Goal: Task Accomplishment & Management: Manage account settings

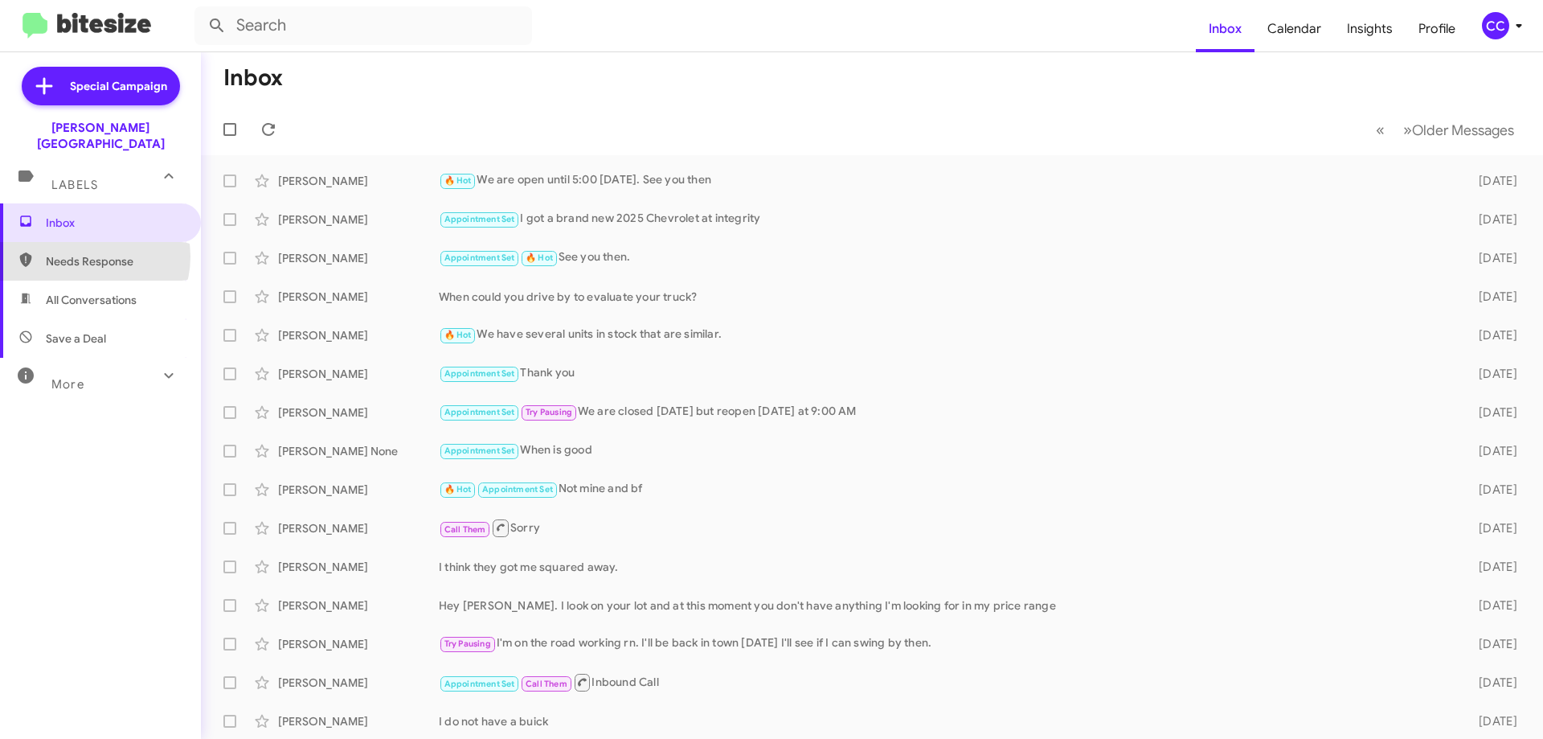
click at [88, 253] on span "Needs Response" at bounding box center [114, 261] width 137 height 16
type input "in:needs-response"
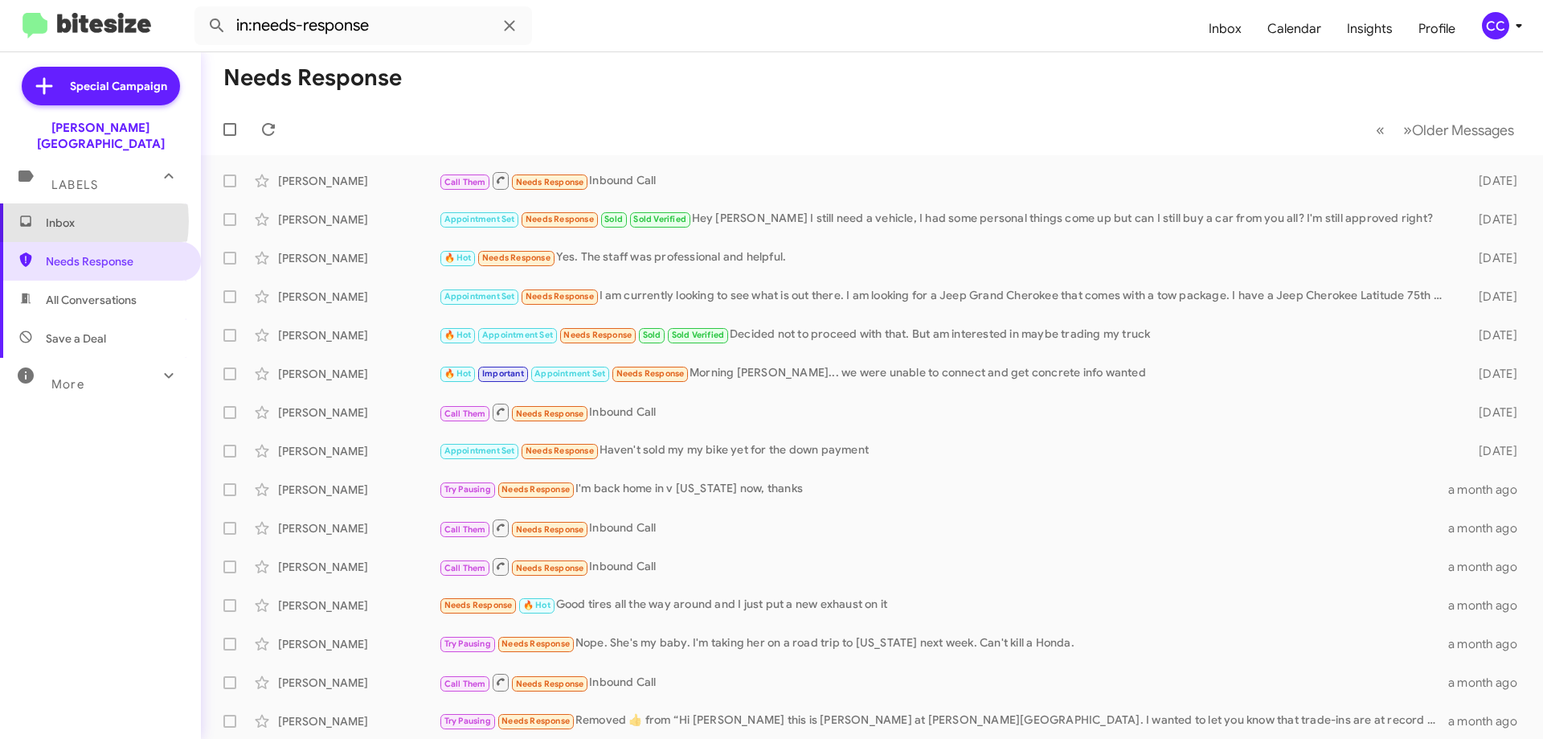
click at [58, 215] on span "Inbox" at bounding box center [114, 223] width 137 height 16
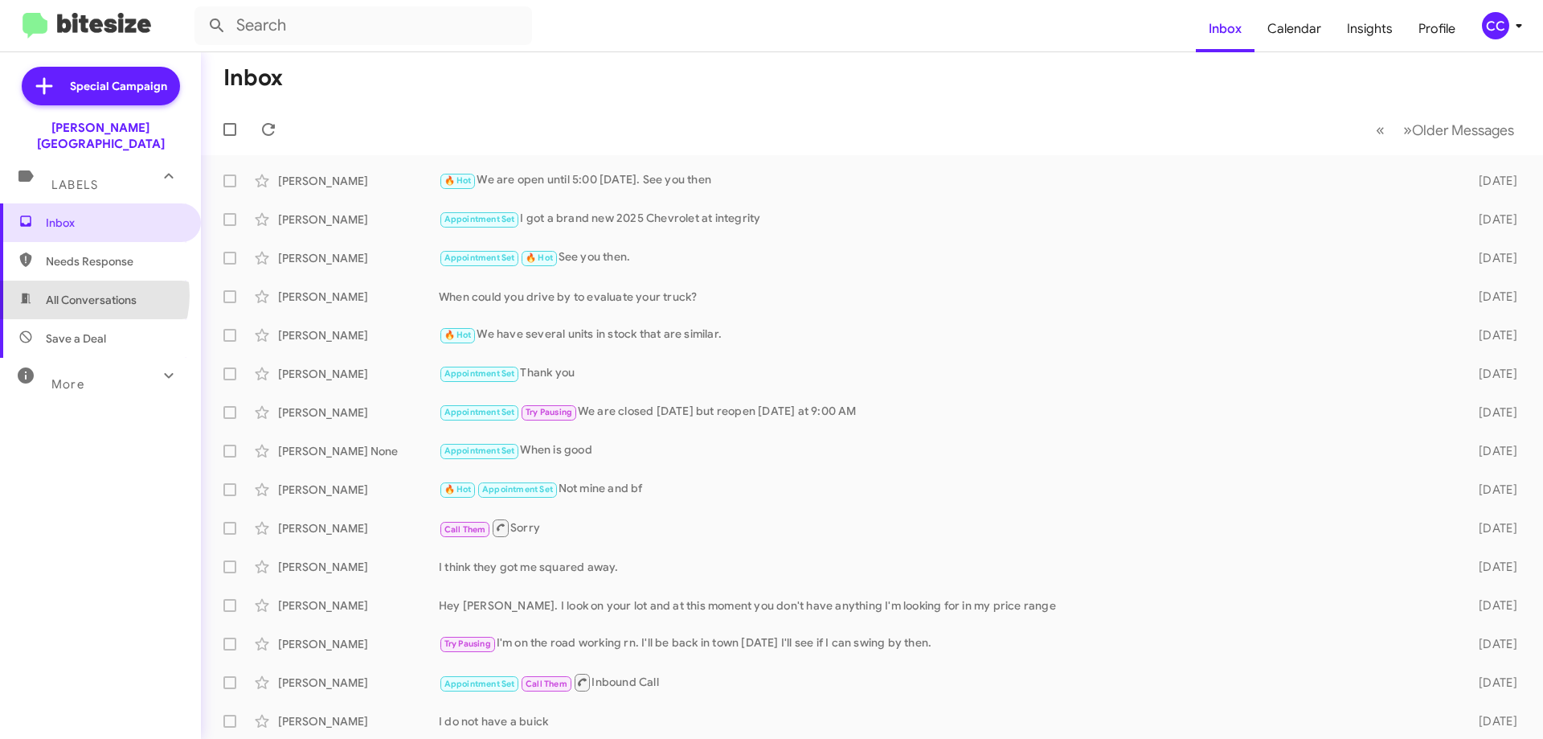
click at [83, 292] on span "All Conversations" at bounding box center [91, 300] width 91 height 16
type input "in:all-conversations"
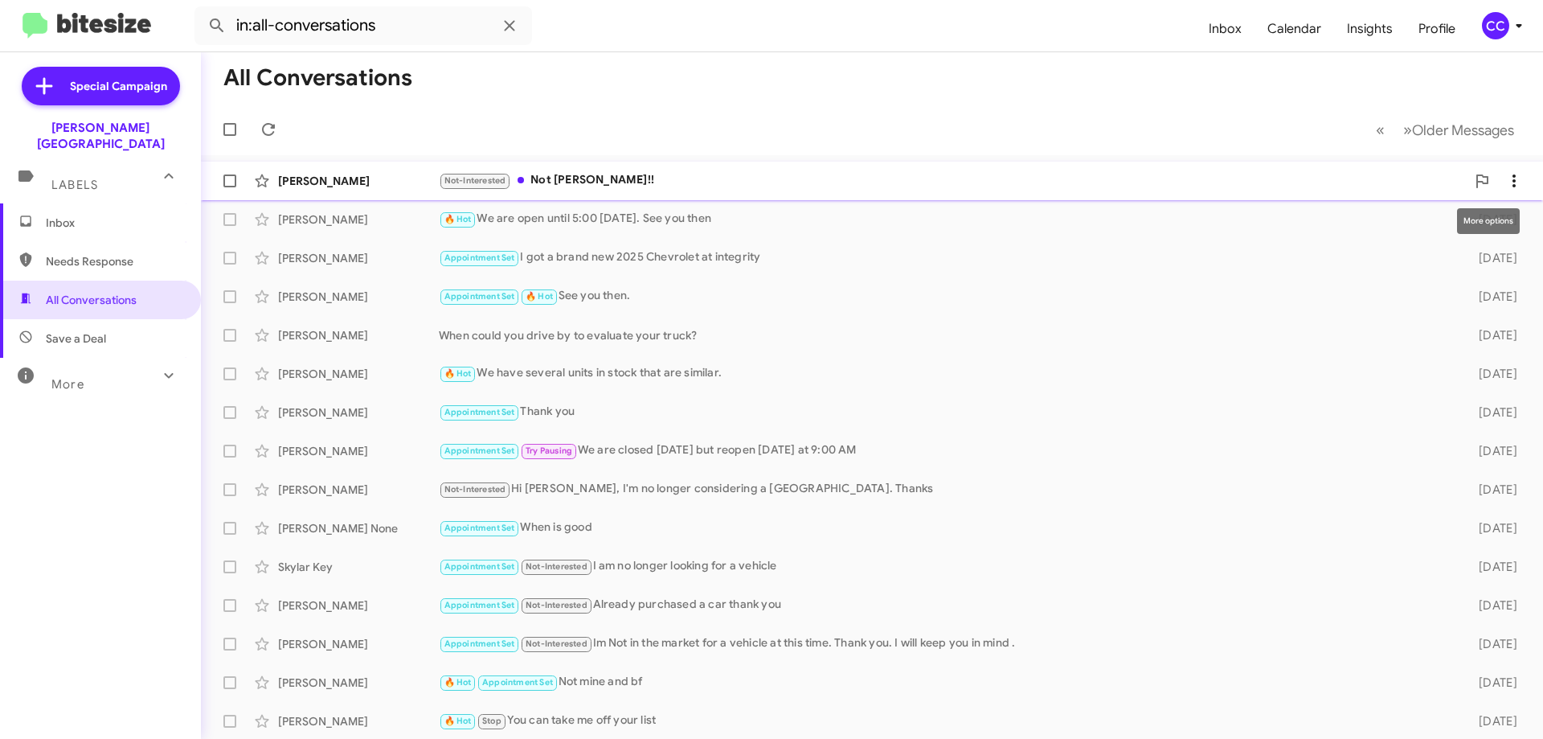
click at [1504, 179] on icon at bounding box center [1513, 180] width 19 height 19
click at [1414, 220] on span "Mark as read" at bounding box center [1411, 222] width 68 height 39
click at [47, 215] on span "Inbox" at bounding box center [114, 223] width 137 height 16
